Goal: Communication & Community: Answer question/provide support

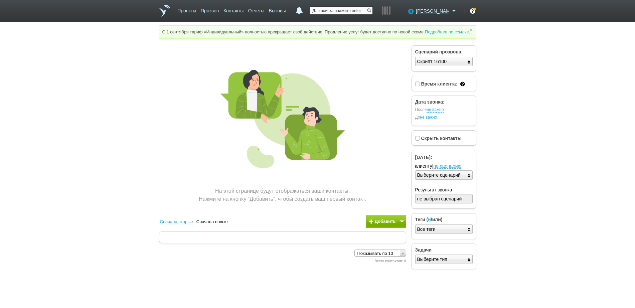
click at [369, 10] on input "text" at bounding box center [341, 11] width 62 height 8
paste input "[PHONE_NUMBER]"
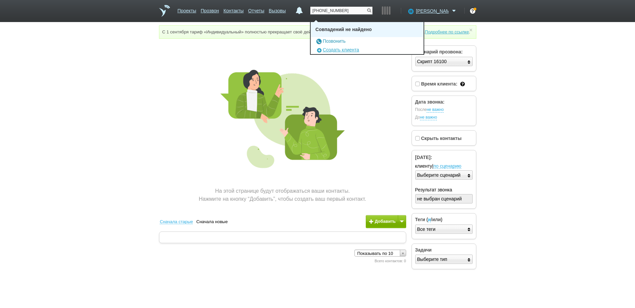
type input "[PHONE_NUMBER]"
click at [345, 40] on link "Позвонить" at bounding box center [330, 40] width 30 height 5
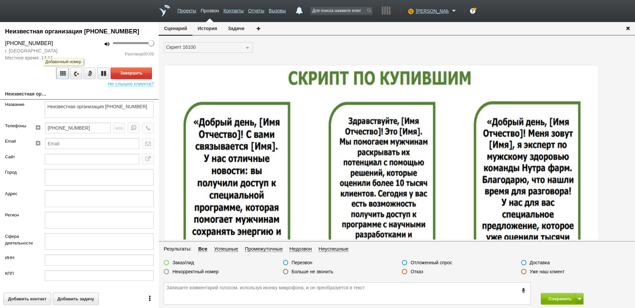
click at [60, 75] on icon at bounding box center [63, 73] width 8 height 5
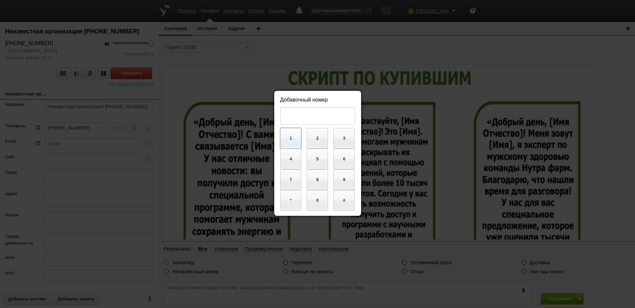
drag, startPoint x: 293, startPoint y: 139, endPoint x: 297, endPoint y: 143, distance: 5.7
click at [293, 139] on button "1" at bounding box center [290, 138] width 21 height 21
drag, startPoint x: 321, startPoint y: 159, endPoint x: 325, endPoint y: 169, distance: 10.0
click at [321, 159] on button "5" at bounding box center [317, 159] width 21 height 21
click at [321, 204] on button "0" at bounding box center [317, 200] width 21 height 21
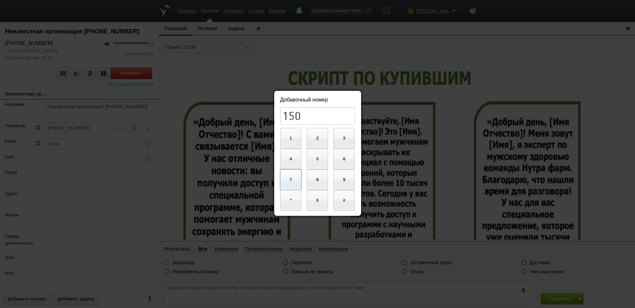
click at [292, 178] on button "7" at bounding box center [290, 179] width 21 height 21
type input "1507"
click at [220, 137] on div at bounding box center [317, 154] width 635 height 308
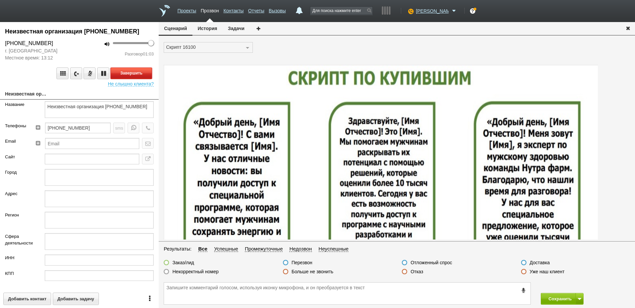
click at [139, 74] on button "Завершить" at bounding box center [131, 73] width 41 height 12
click at [628, 30] on icon "button" at bounding box center [627, 27] width 7 height 5
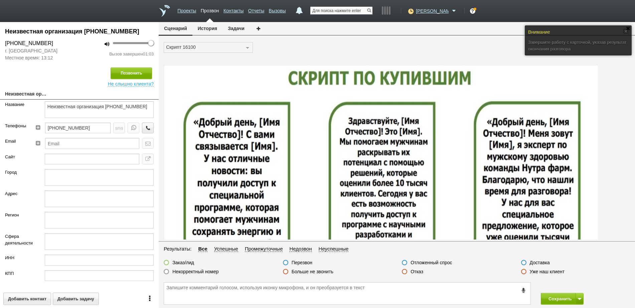
click at [364, 10] on input "text" at bounding box center [341, 11] width 62 height 8
paste input "[PHONE_NUMBER]"
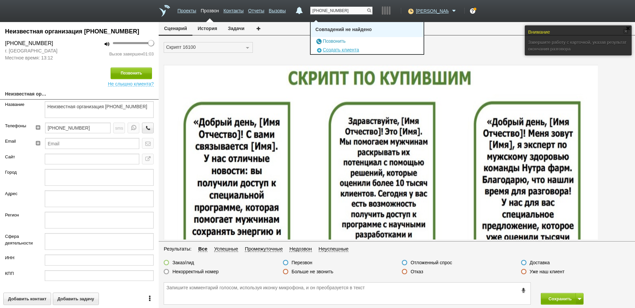
type input "[PHONE_NUMBER]"
click at [345, 40] on link "Позвонить" at bounding box center [330, 40] width 30 height 5
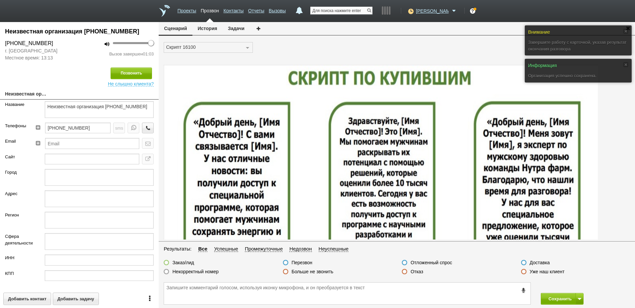
click at [361, 9] on input "text" at bounding box center [341, 11] width 62 height 8
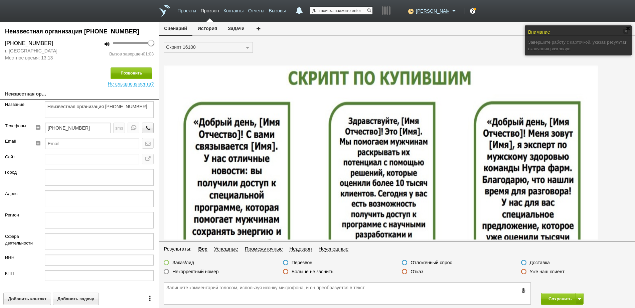
paste input "[PHONE_NUMBER]"
type input "[PHONE_NUMBER]"
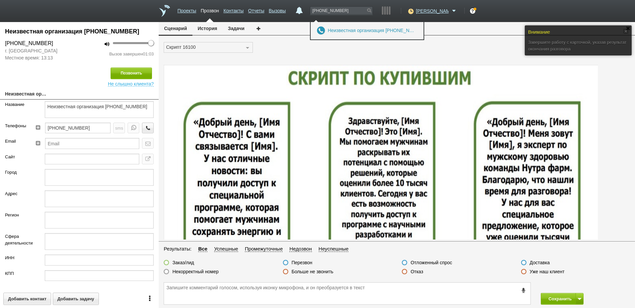
click at [365, 29] on link "Неизвестная организация [PHONE_NUMBER]" at bounding box center [371, 31] width 87 height 6
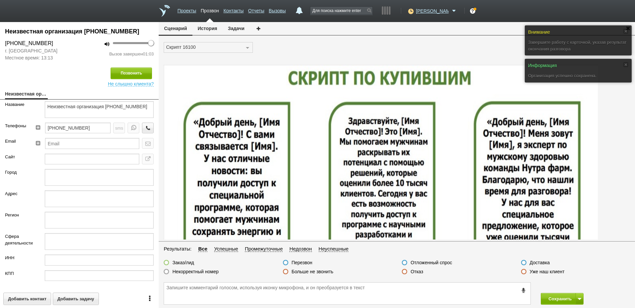
click at [327, 273] on label "Больше не звонить" at bounding box center [313, 272] width 42 height 6
click at [0, 0] on input "Больше не звонить" at bounding box center [0, 0] width 0 height 0
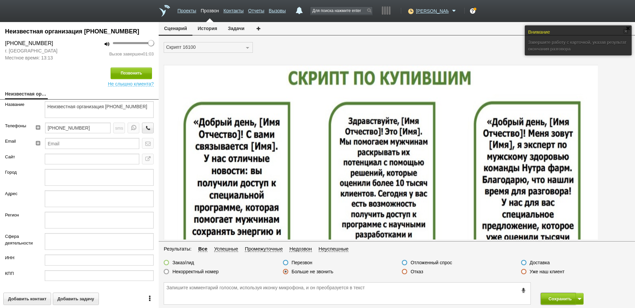
click at [561, 296] on button "Сохранить" at bounding box center [558, 299] width 35 height 12
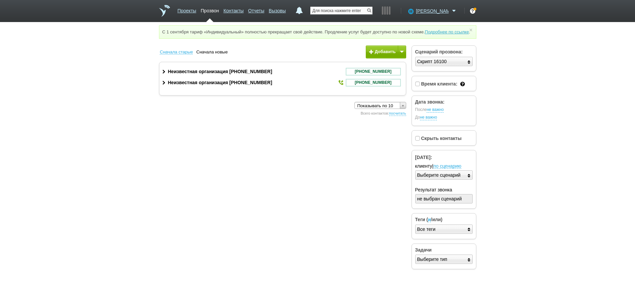
click at [357, 8] on input "text" at bounding box center [341, 11] width 62 height 8
paste input "[PHONE_NUMBER]"
type input "[PHONE_NUMBER]"
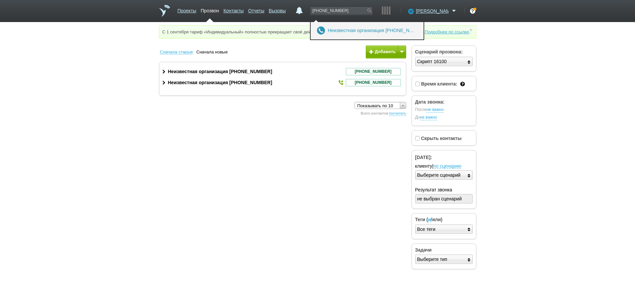
click at [368, 29] on link "Неизвестная организация [PHONE_NUMBER]" at bounding box center [371, 31] width 87 height 6
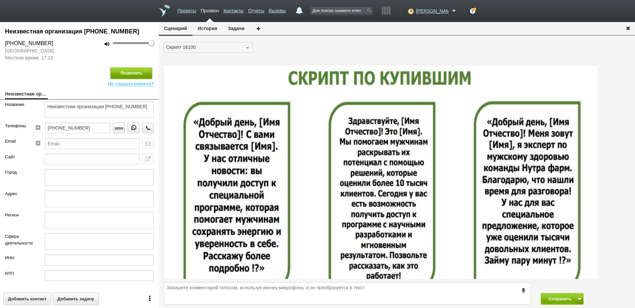
click at [118, 69] on button "Позвонить" at bounding box center [131, 73] width 41 height 12
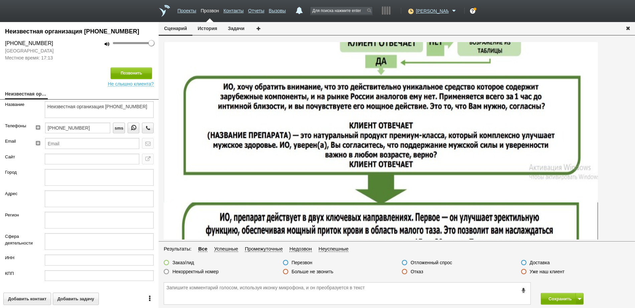
scroll to position [292, 0]
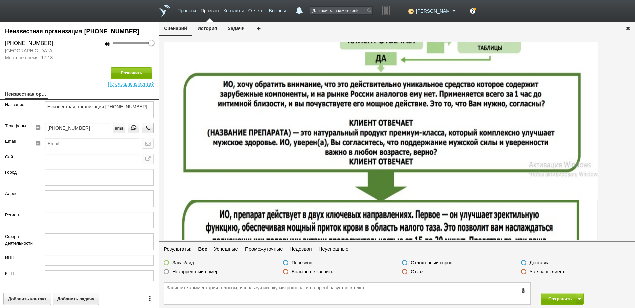
click at [286, 270] on label at bounding box center [285, 271] width 5 height 5
click at [0, 0] on input "Больше не звонить" at bounding box center [0, 0] width 0 height 0
click at [561, 296] on button "Сохранить" at bounding box center [558, 299] width 35 height 12
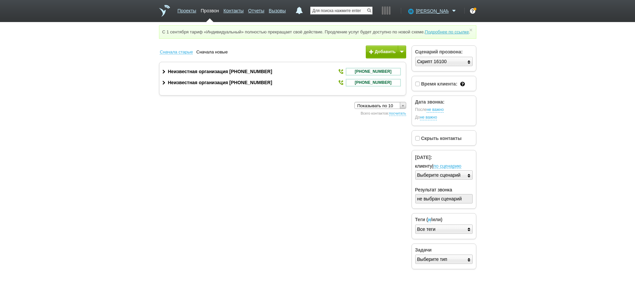
click at [343, 10] on input "text" at bounding box center [341, 11] width 62 height 8
paste input "[PHONE_NUMBER]"
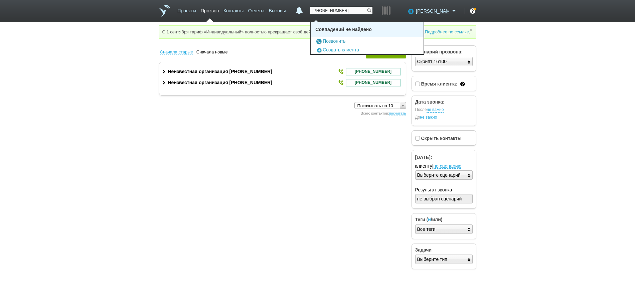
type input "[PHONE_NUMBER]"
click at [345, 40] on link "Позвонить" at bounding box center [330, 40] width 30 height 5
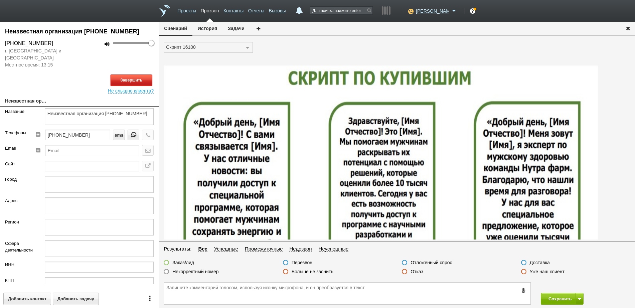
click at [127, 80] on button "Завершить" at bounding box center [131, 80] width 41 height 12
click at [406, 273] on label at bounding box center [404, 271] width 5 height 5
click at [0, 0] on input "Отказ" at bounding box center [0, 0] width 0 height 0
click at [558, 300] on button "Сохранить" at bounding box center [558, 299] width 35 height 12
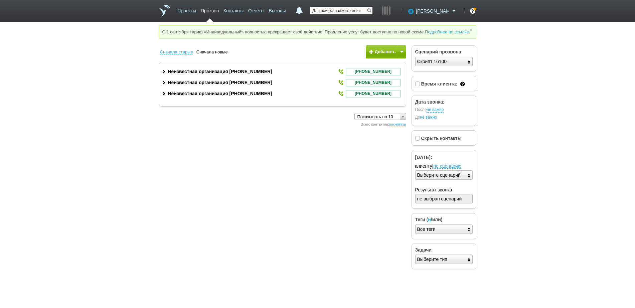
click at [354, 12] on input "text" at bounding box center [341, 11] width 62 height 8
paste input "[PHONE_NUMBER]"
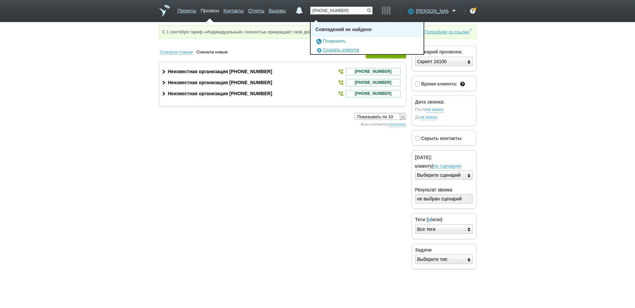
type input "[PHONE_NUMBER]"
click at [345, 41] on link "Позвонить" at bounding box center [330, 40] width 30 height 5
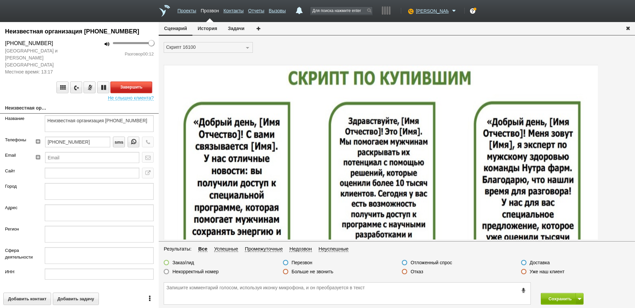
click at [125, 81] on button "Завершить" at bounding box center [131, 87] width 41 height 12
click at [404, 272] on label at bounding box center [404, 271] width 5 height 5
click at [0, 0] on input "Отказ" at bounding box center [0, 0] width 0 height 0
click at [560, 301] on button "Сохранить" at bounding box center [558, 299] width 35 height 12
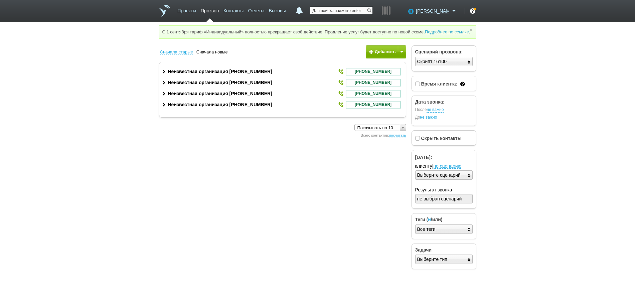
click at [354, 13] on input "text" at bounding box center [341, 11] width 62 height 8
paste input "[PHONE_NUMBER]"
type input "[PHONE_NUMBER]"
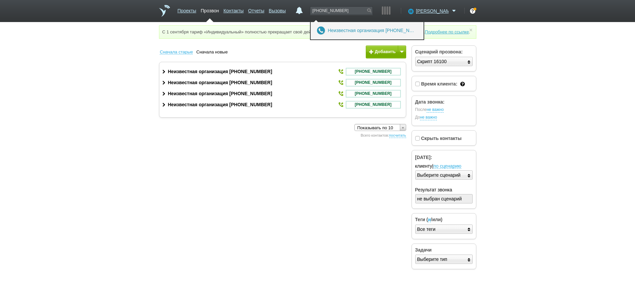
click at [360, 28] on link "Неизвестная организация [PHONE_NUMBER]" at bounding box center [371, 31] width 87 height 6
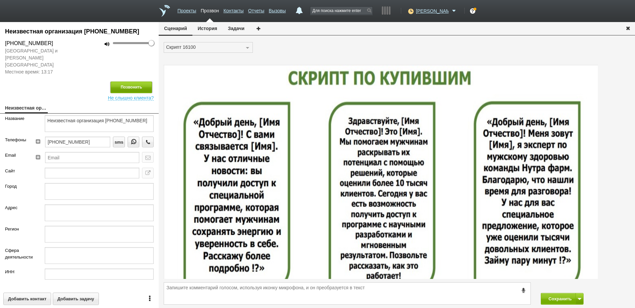
click at [133, 81] on button "Позвонить" at bounding box center [131, 87] width 41 height 12
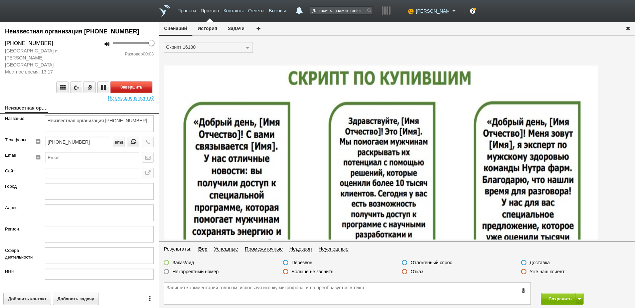
click at [140, 81] on button "Завершить" at bounding box center [131, 87] width 41 height 12
click at [405, 273] on label at bounding box center [404, 271] width 5 height 5
click at [0, 0] on input "Отказ" at bounding box center [0, 0] width 0 height 0
click at [558, 298] on button "Сохранить" at bounding box center [558, 299] width 35 height 12
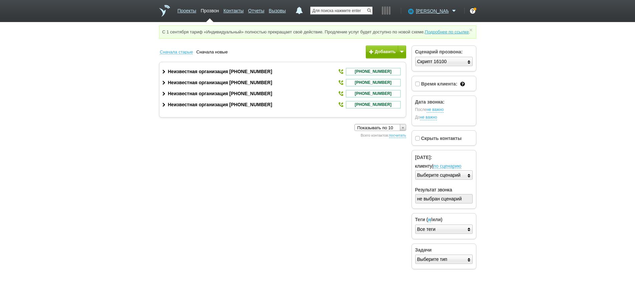
click at [354, 11] on input "text" at bounding box center [341, 11] width 62 height 8
paste input "79940055528"
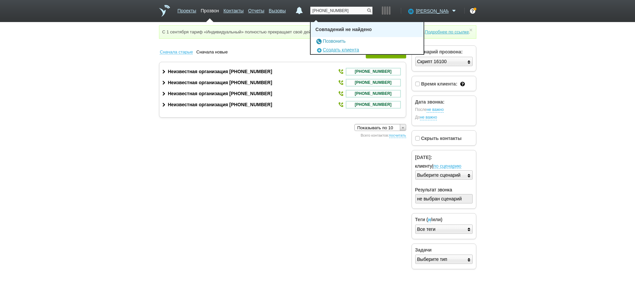
type input "[PHONE_NUMBER]"
click at [343, 40] on link "Позвонить" at bounding box center [330, 40] width 30 height 5
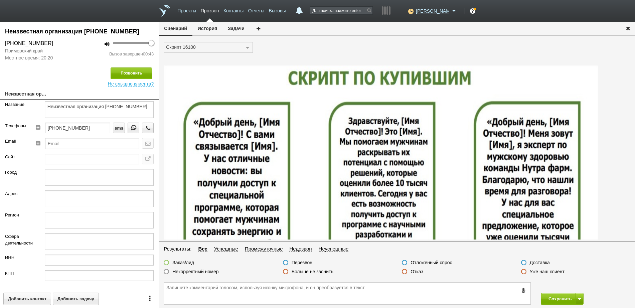
click at [404, 272] on label at bounding box center [404, 271] width 5 height 5
click at [0, 0] on input "Отказ" at bounding box center [0, 0] width 0 height 0
click at [556, 299] on button "Сохранить" at bounding box center [558, 299] width 35 height 12
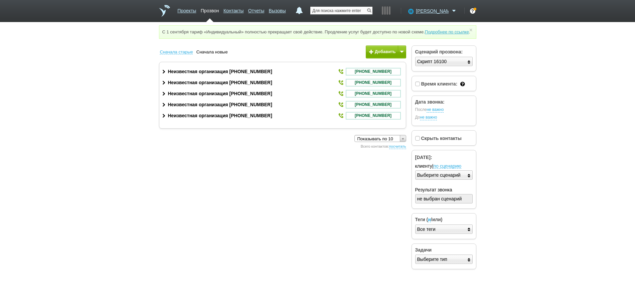
click at [361, 11] on input "text" at bounding box center [341, 11] width 62 height 8
paste input "[PHONE_NUMBER]"
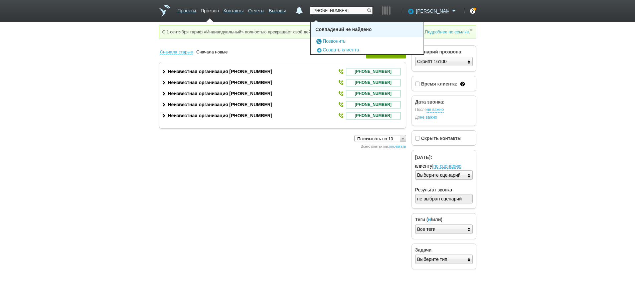
type input "[PHONE_NUMBER]"
click at [345, 42] on link "Позвонить" at bounding box center [330, 40] width 30 height 5
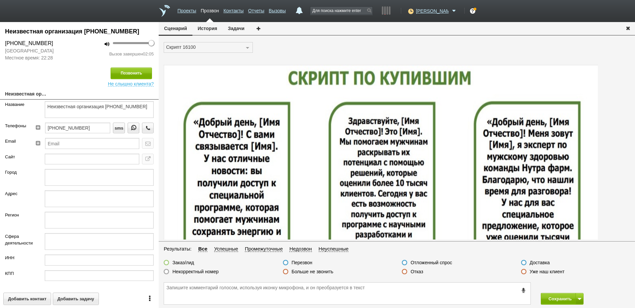
click at [403, 272] on label at bounding box center [404, 271] width 5 height 5
click at [0, 0] on input "Отказ" at bounding box center [0, 0] width 0 height 0
click at [548, 297] on button "Сохранить" at bounding box center [558, 299] width 35 height 12
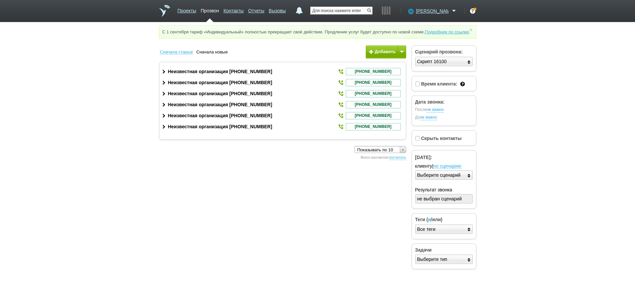
click at [355, 10] on input "text" at bounding box center [341, 11] width 62 height 8
paste input "[PHONE_NUMBER]"
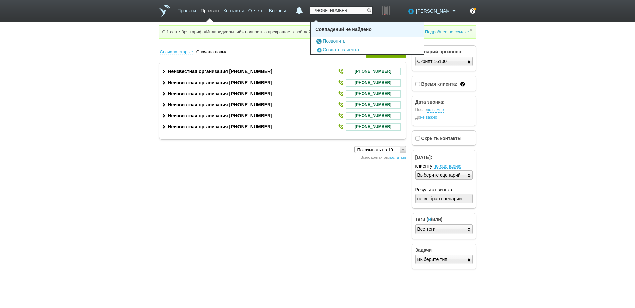
type input "[PHONE_NUMBER]"
click at [345, 40] on link "Позвонить" at bounding box center [330, 40] width 30 height 5
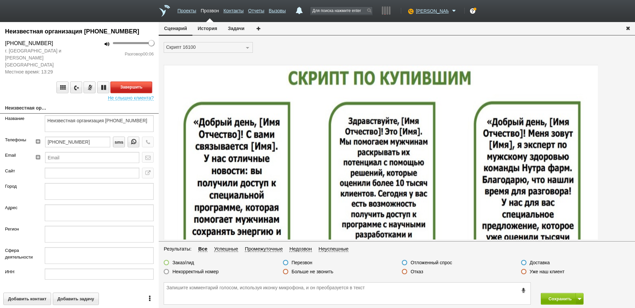
click at [131, 81] on button "Завершить" at bounding box center [131, 87] width 41 height 12
click at [403, 271] on label at bounding box center [404, 271] width 5 height 5
click at [0, 0] on input "Отказ" at bounding box center [0, 0] width 0 height 0
click at [561, 297] on button "Сохранить" at bounding box center [558, 299] width 35 height 12
